Goal: Register for event/course

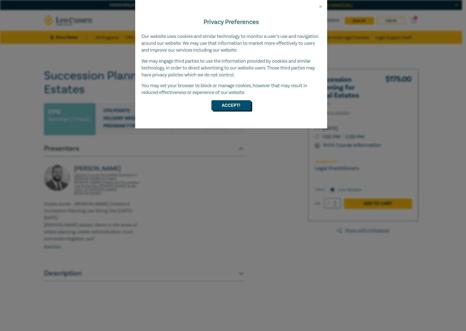
click at [231, 103] on button "Accept!" at bounding box center [230, 105] width 39 height 10
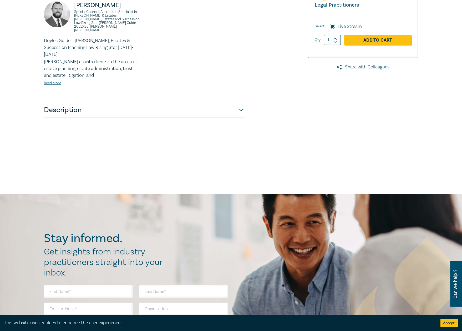
scroll to position [220, 0]
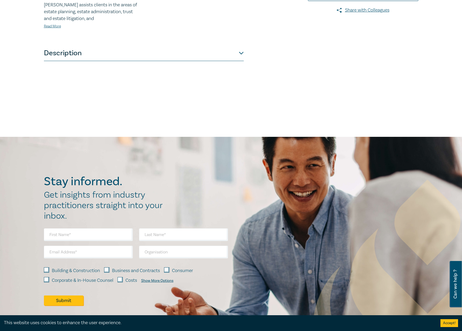
click at [240, 45] on button "Description" at bounding box center [144, 53] width 200 height 16
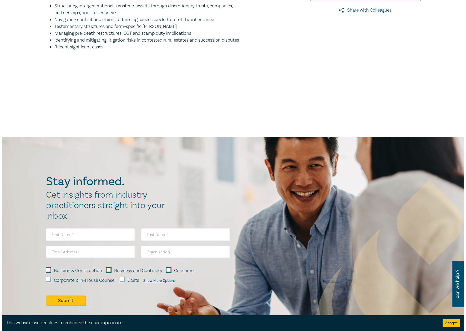
scroll to position [57, 0]
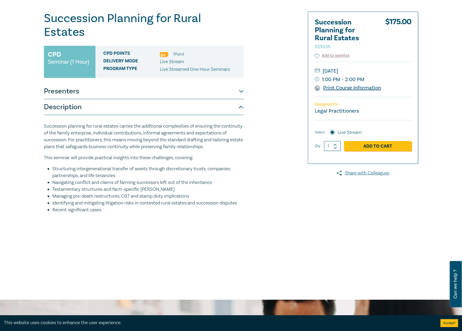
click at [332, 87] on link "Print Course Information" at bounding box center [348, 87] width 66 height 7
click at [362, 145] on link "Add to Cart" at bounding box center [378, 146] width 68 height 10
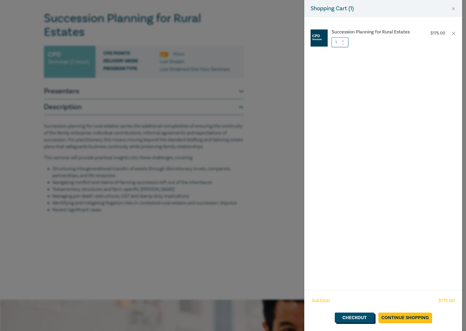
click at [363, 317] on link "Checkout" at bounding box center [354, 317] width 39 height 10
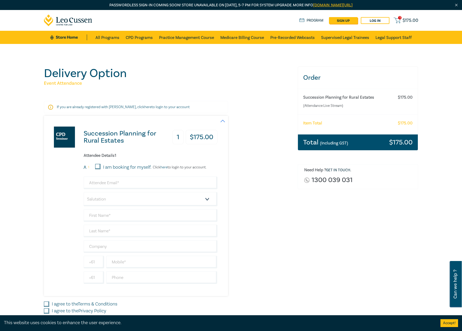
click at [97, 166] on input "I am booking for myself." at bounding box center [97, 166] width 5 height 5
checkbox input "true"
type input "[EMAIL_ADDRESS][DOMAIN_NAME]"
select select "Ms."
type input "[PERSON_NAME]"
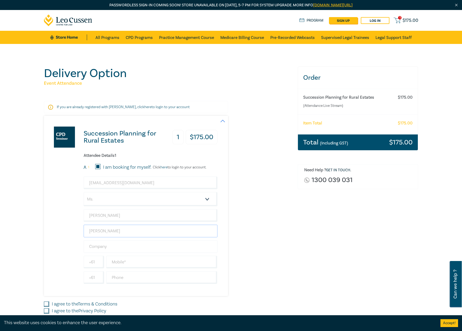
type input "[PERSON_NAME]"
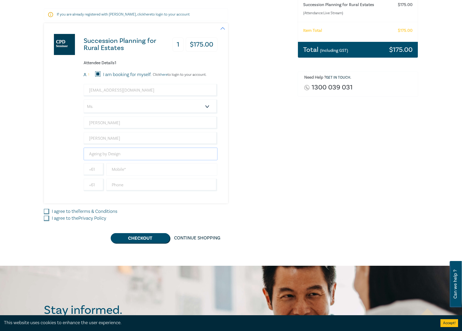
type input "Ageing by Design"
type input "0438531643"
click at [47, 211] on input "I agree to the Terms & Conditions" at bounding box center [46, 211] width 5 height 5
checkbox input "true"
click at [44, 215] on input "I agree to the Privacy Policy" at bounding box center [46, 217] width 5 height 5
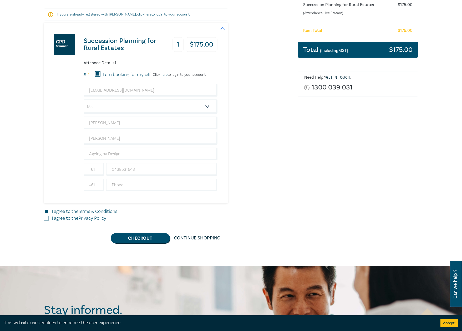
checkbox input "true"
click at [136, 238] on button "Checkout" at bounding box center [140, 238] width 59 height 10
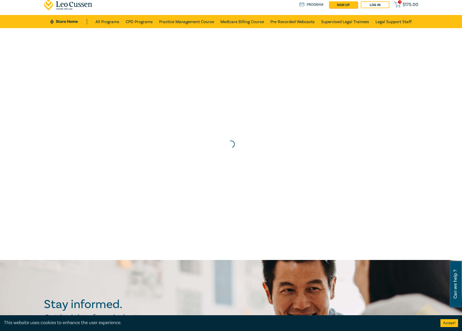
scroll to position [0, 0]
